Goal: Find specific fact: Find specific fact

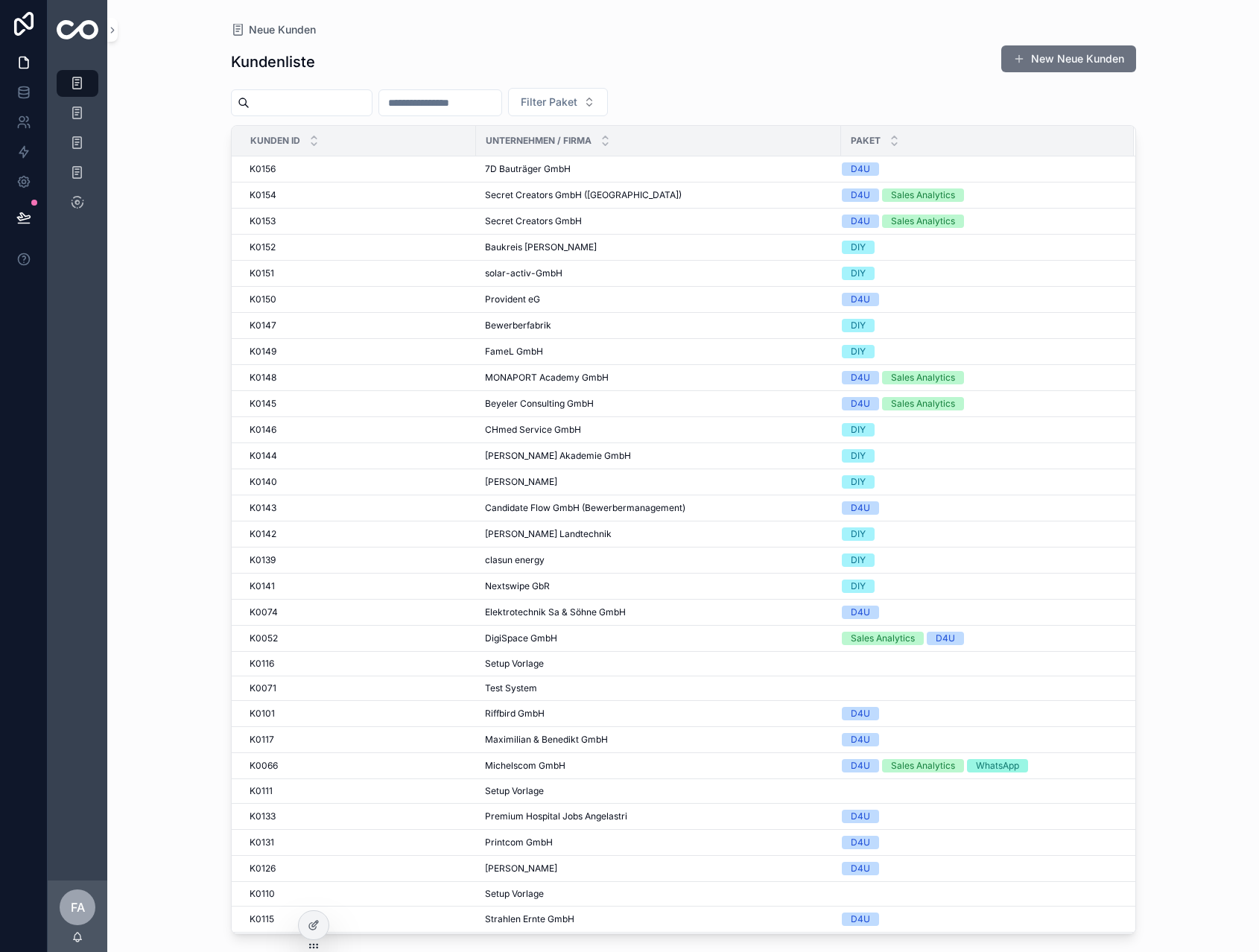
click at [490, 95] on input "scrollbarer Inhalt" at bounding box center [440, 102] width 123 height 21
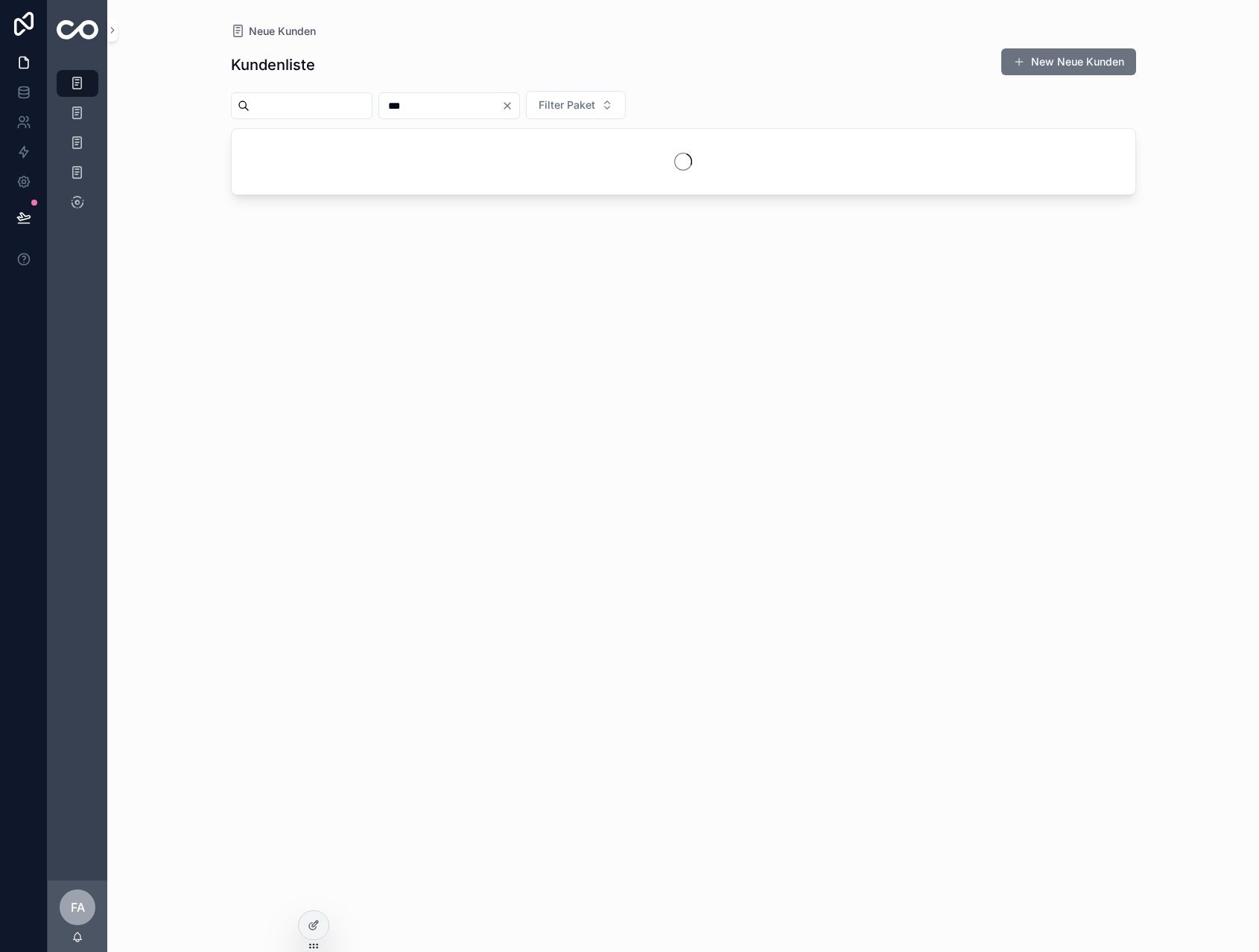
type input "***"
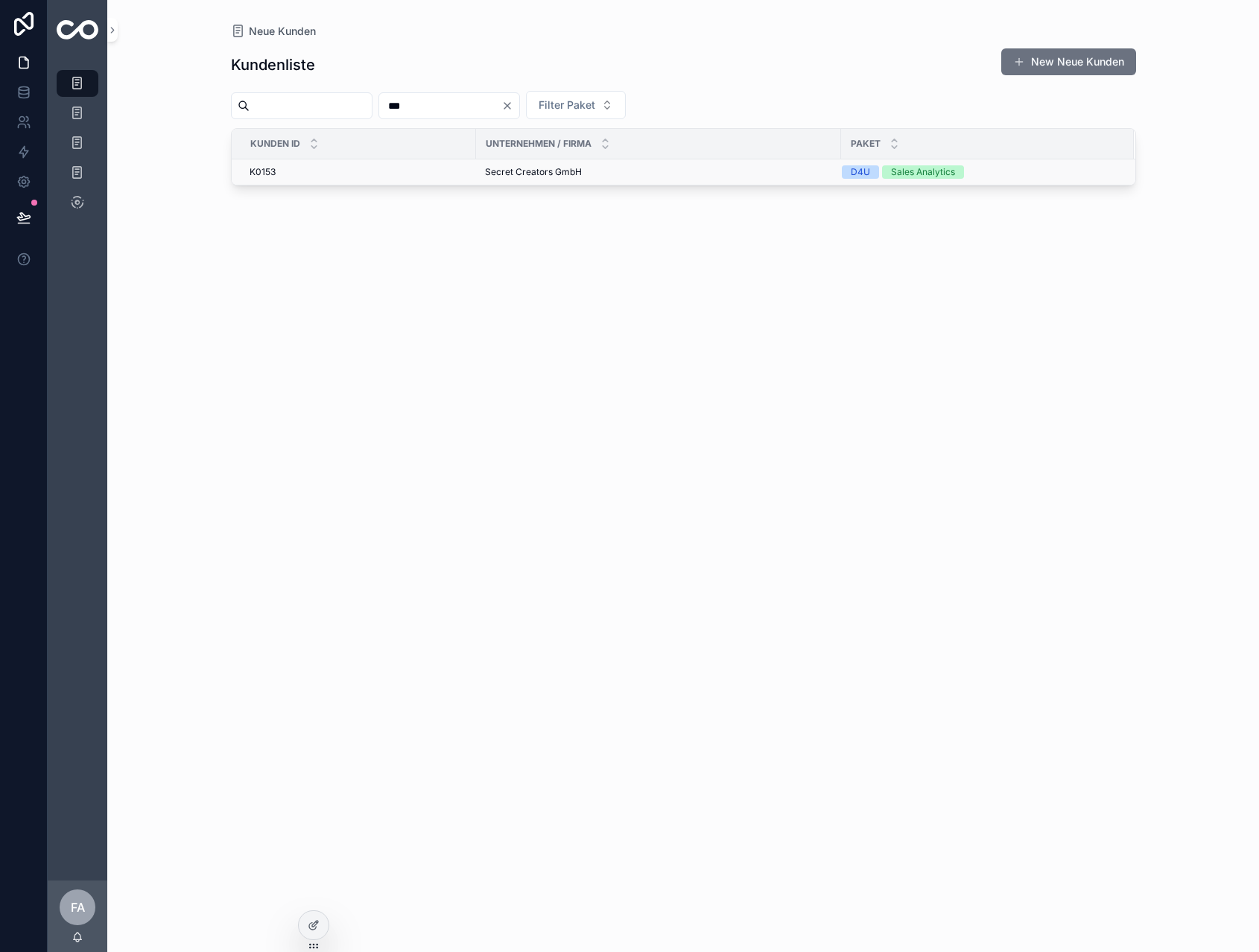
click at [518, 170] on span "Secret Creators GmbH" at bounding box center [533, 172] width 97 height 12
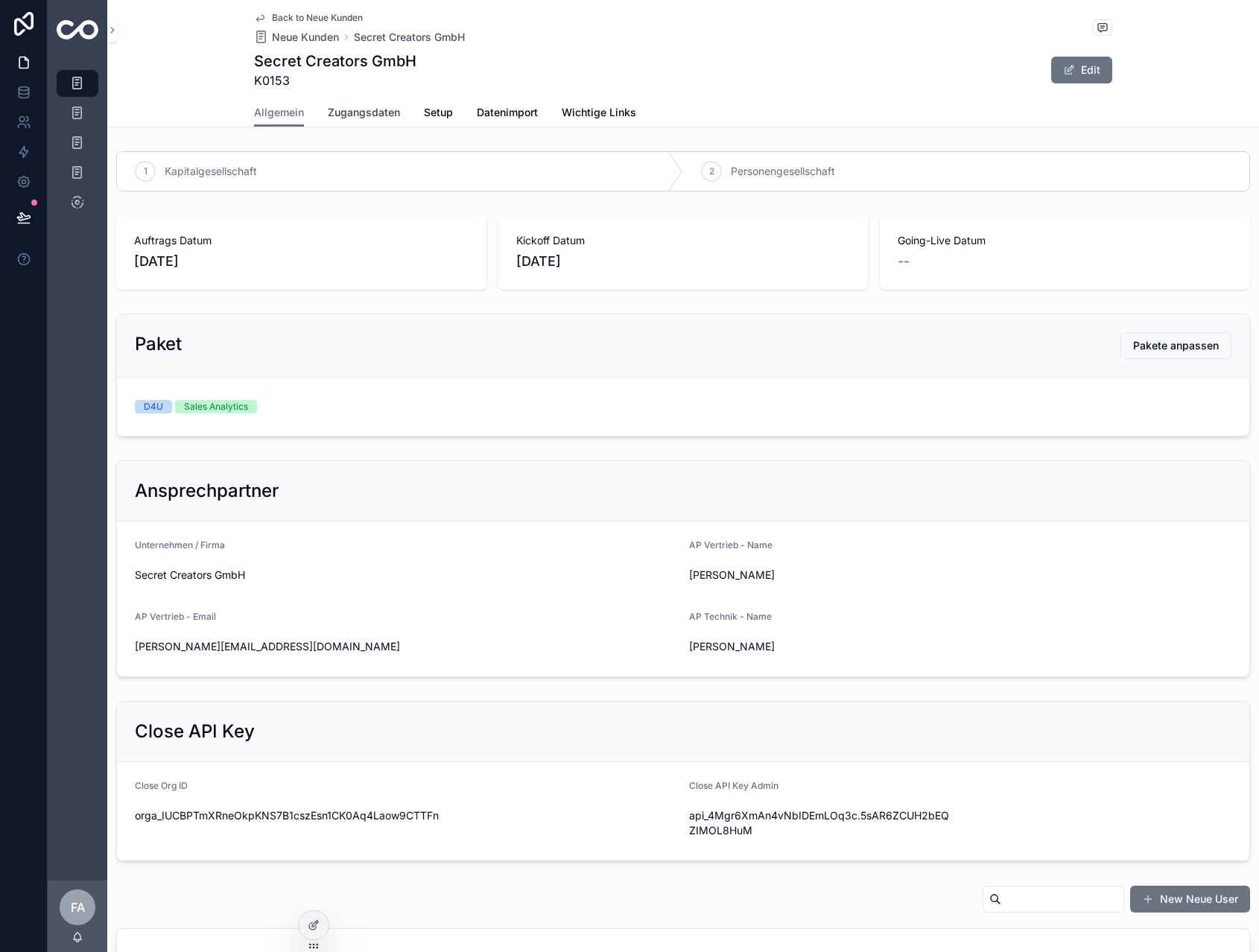
click at [372, 114] on span "Zugangsdaten" at bounding box center [363, 112] width 72 height 15
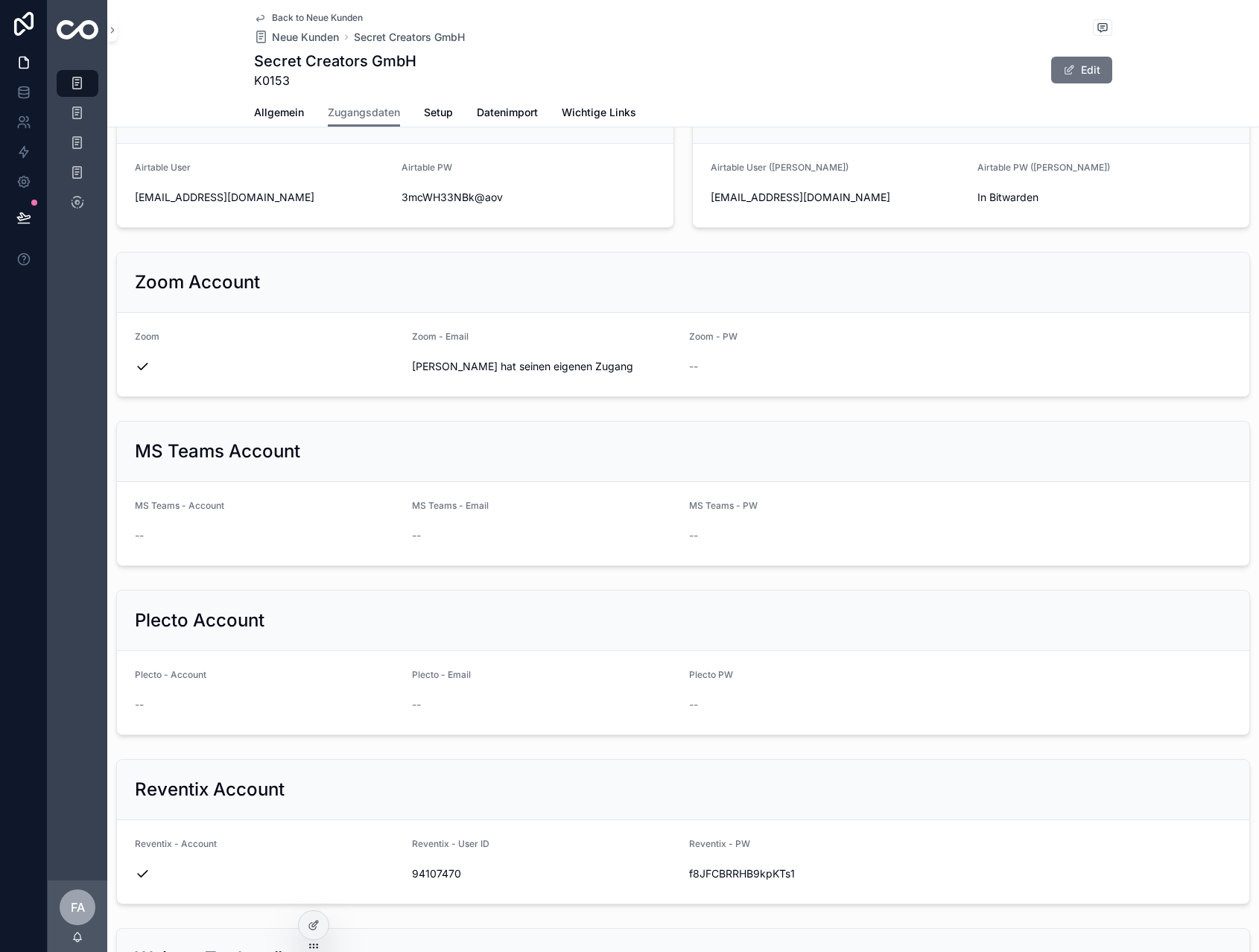
scroll to position [1211, 0]
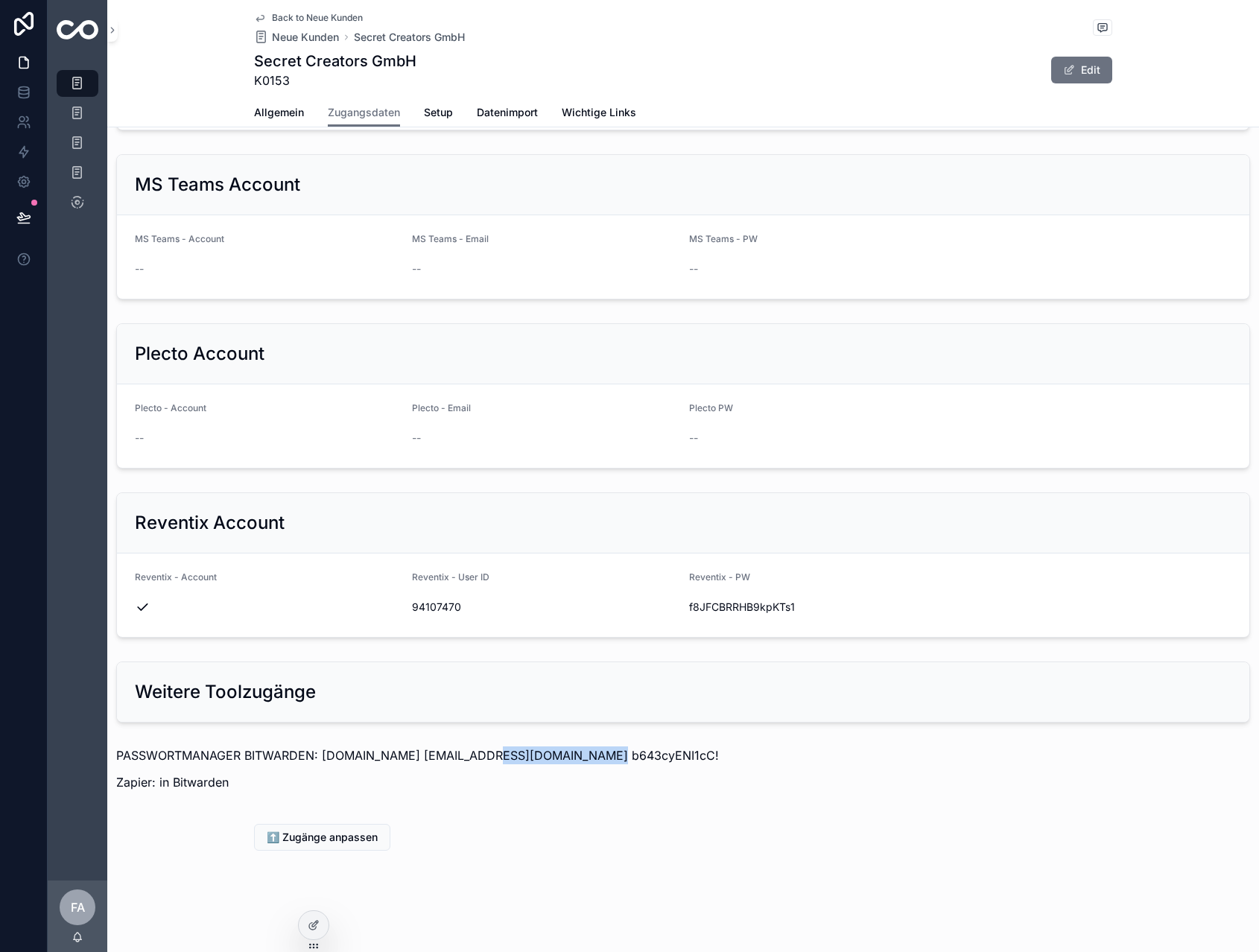
drag, startPoint x: 470, startPoint y: 755, endPoint x: 581, endPoint y: 756, distance: 111.0
click at [581, 756] on p "PASSWORTMANAGER BITWARDEN: [DOMAIN_NAME] [EMAIL_ADDRESS][DOMAIN_NAME] b643cyENI…" at bounding box center [683, 755] width 1134 height 18
copy p "[EMAIL_ADDRESS][DOMAIN_NAME]"
click at [608, 761] on p "PASSWORTMANAGER BITWARDEN: [DOMAIN_NAME] [EMAIL_ADDRESS][DOMAIN_NAME] b643cyENI…" at bounding box center [683, 755] width 1134 height 18
click at [587, 755] on p "PASSWORTMANAGER BITWARDEN: [DOMAIN_NAME] [EMAIL_ADDRESS][DOMAIN_NAME] b643cyENI…" at bounding box center [683, 755] width 1134 height 18
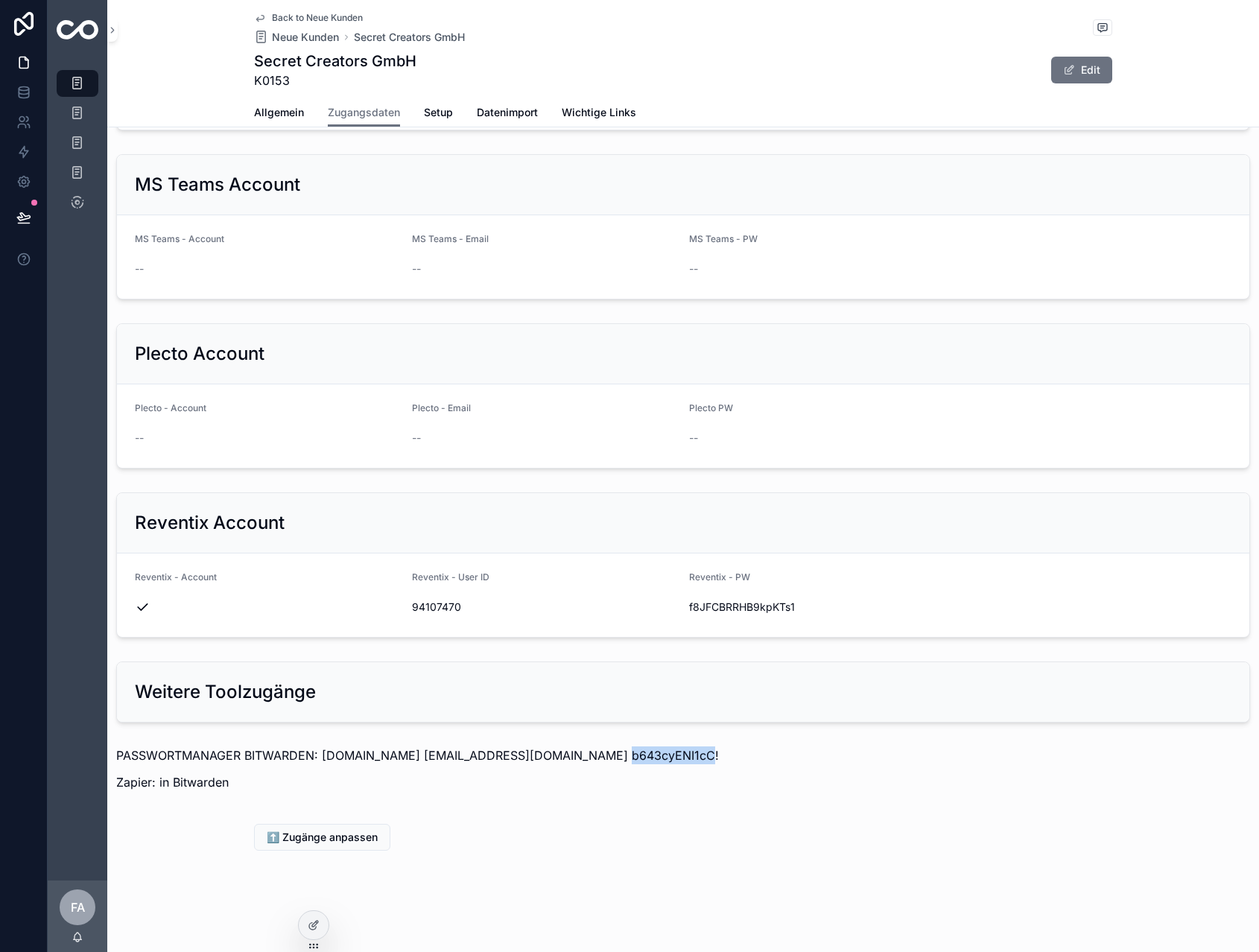
drag, startPoint x: 587, startPoint y: 755, endPoint x: 603, endPoint y: 759, distance: 16.5
click at [603, 759] on p "PASSWORTMANAGER BITWARDEN: [DOMAIN_NAME] [EMAIL_ADDRESS][DOMAIN_NAME] b643cyENI…" at bounding box center [683, 755] width 1134 height 18
click at [691, 755] on p "PASSWORTMANAGER BITWARDEN: [DOMAIN_NAME] [EMAIL_ADDRESS][DOMAIN_NAME] b643cyENI…" at bounding box center [683, 755] width 1134 height 18
drag, startPoint x: 686, startPoint y: 755, endPoint x: 591, endPoint y: 750, distance: 95.1
click at [590, 750] on p "PASSWORTMANAGER BITWARDEN: [DOMAIN_NAME] [EMAIL_ADDRESS][DOMAIN_NAME] b643cyENI…" at bounding box center [683, 755] width 1134 height 18
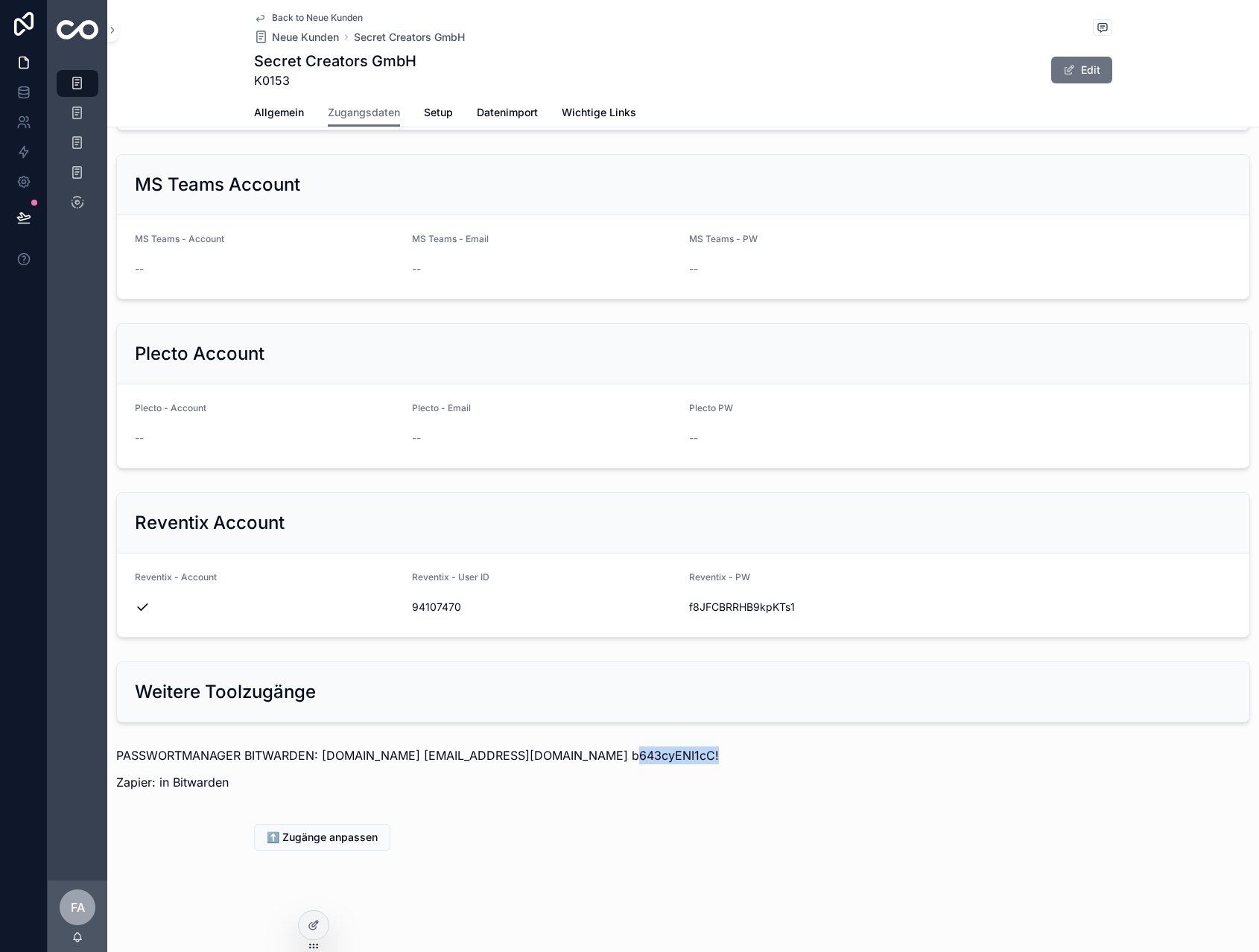
click at [643, 762] on p "PASSWORTMANAGER BITWARDEN: [DOMAIN_NAME] [EMAIL_ADDRESS][DOMAIN_NAME] b643cyENI…" at bounding box center [683, 755] width 1134 height 18
drag, startPoint x: 683, startPoint y: 762, endPoint x: 587, endPoint y: 761, distance: 96.0
click at [587, 761] on p "PASSWORTMANAGER BITWARDEN: [DOMAIN_NAME] [EMAIL_ADDRESS][DOMAIN_NAME] b643cyENI…" at bounding box center [683, 755] width 1134 height 18
copy p "b643cyENI1cC!"
drag, startPoint x: 322, startPoint y: 752, endPoint x: 463, endPoint y: 757, distance: 141.1
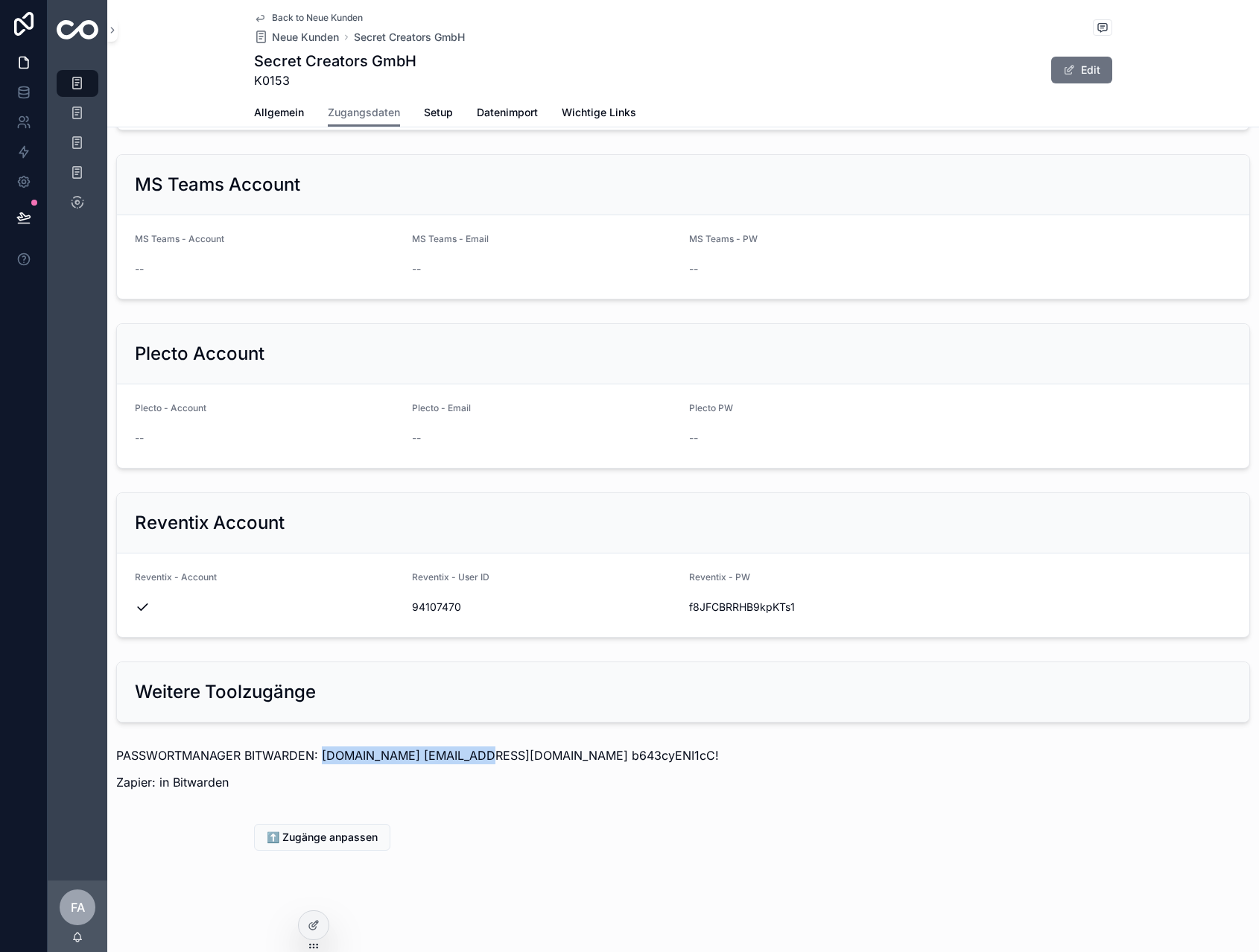
click at [463, 757] on p "PASSWORTMANAGER BITWARDEN: [DOMAIN_NAME] [EMAIL_ADDRESS][DOMAIN_NAME] b643cyENI…" at bounding box center [683, 755] width 1134 height 18
copy p "[DOMAIN_NAME]"
drag, startPoint x: 588, startPoint y: 754, endPoint x: 676, endPoint y: 754, distance: 88.0
click at [676, 754] on p "PASSWORTMANAGER BITWARDEN: [DOMAIN_NAME] [EMAIL_ADDRESS][DOMAIN_NAME] b643cyENI…" at bounding box center [683, 755] width 1134 height 18
drag, startPoint x: 649, startPoint y: 745, endPoint x: 637, endPoint y: 761, distance: 20.0
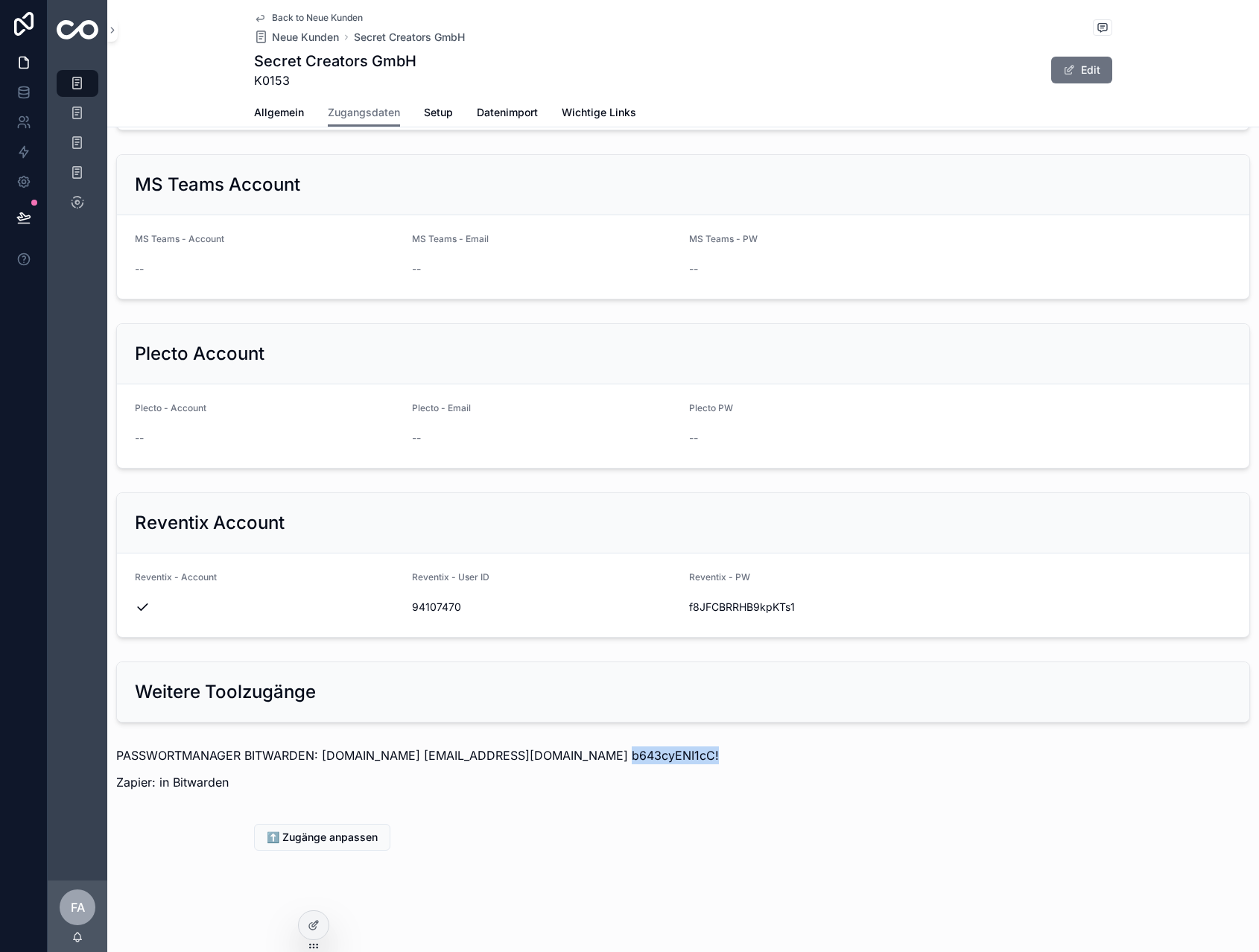
copy p "b643cyENI1cC!"
